Goal: Transaction & Acquisition: Register for event/course

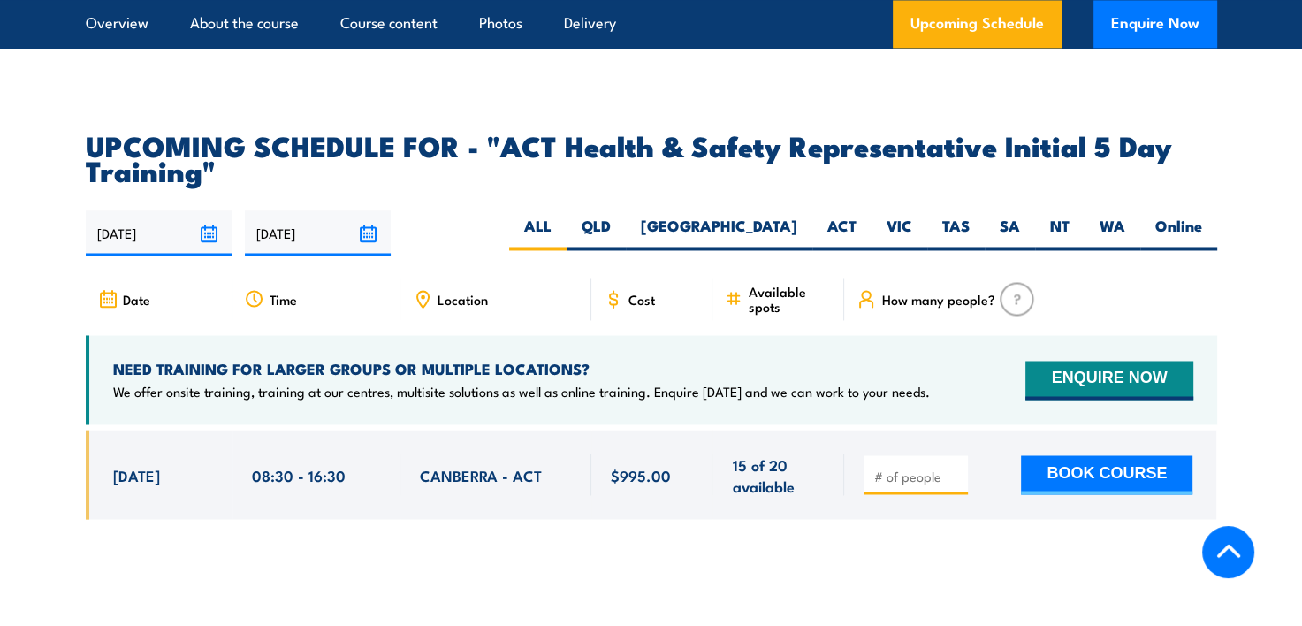
scroll to position [2828, 0]
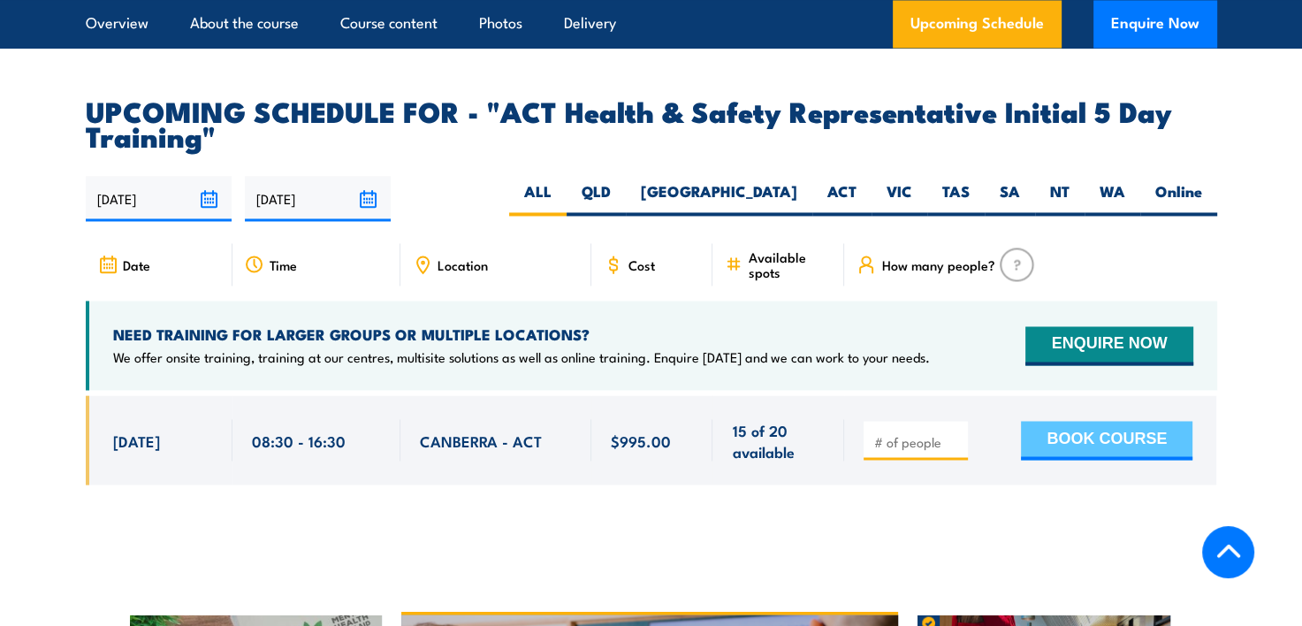
click at [1117, 421] on button "BOOK COURSE" at bounding box center [1106, 440] width 171 height 39
type input "1"
click at [958, 432] on input "1" at bounding box center [917, 441] width 88 height 18
click at [1071, 421] on button "BOOK COURSE" at bounding box center [1106, 440] width 171 height 39
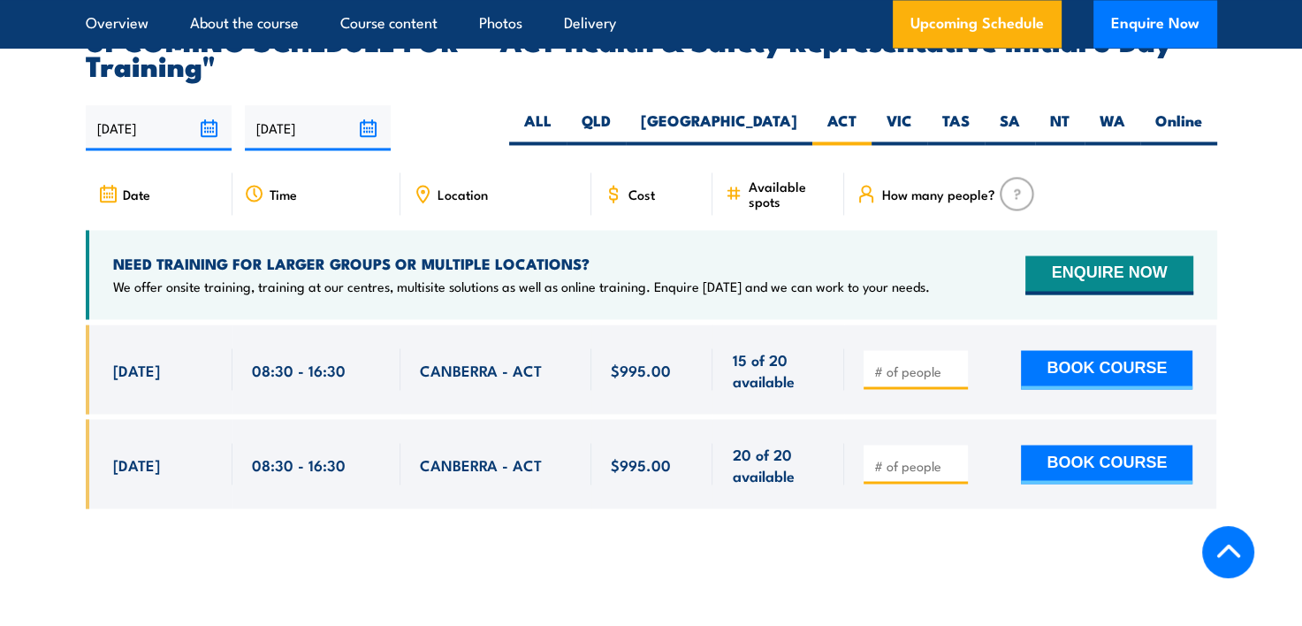
click at [912, 456] on input "number" at bounding box center [917, 465] width 88 height 18
type input "1"
click at [956, 456] on input "1" at bounding box center [917, 465] width 88 height 18
click at [1067, 444] on button "BOOK COURSE" at bounding box center [1106, 463] width 171 height 39
